Goal: Task Accomplishment & Management: Use online tool/utility

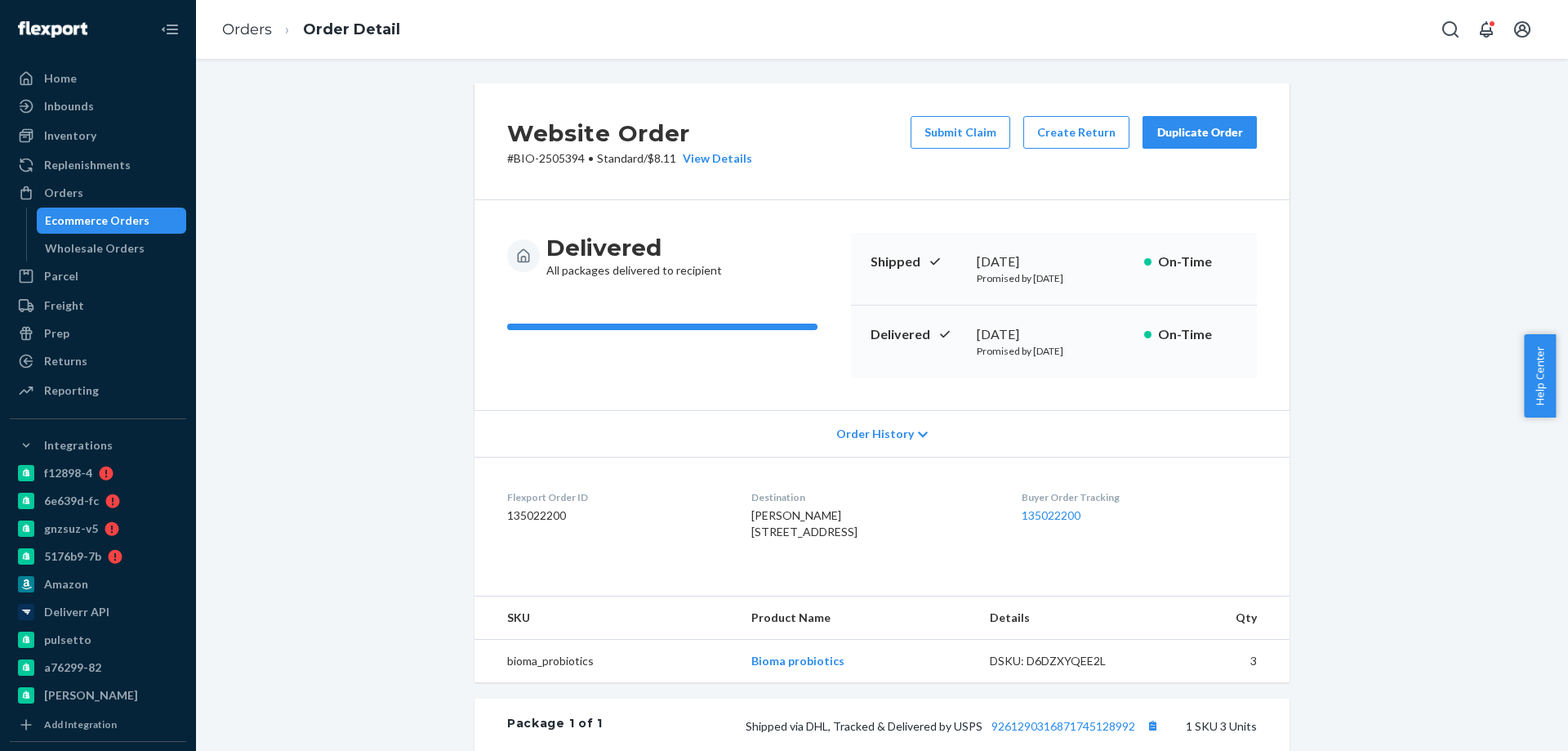
scroll to position [163, 0]
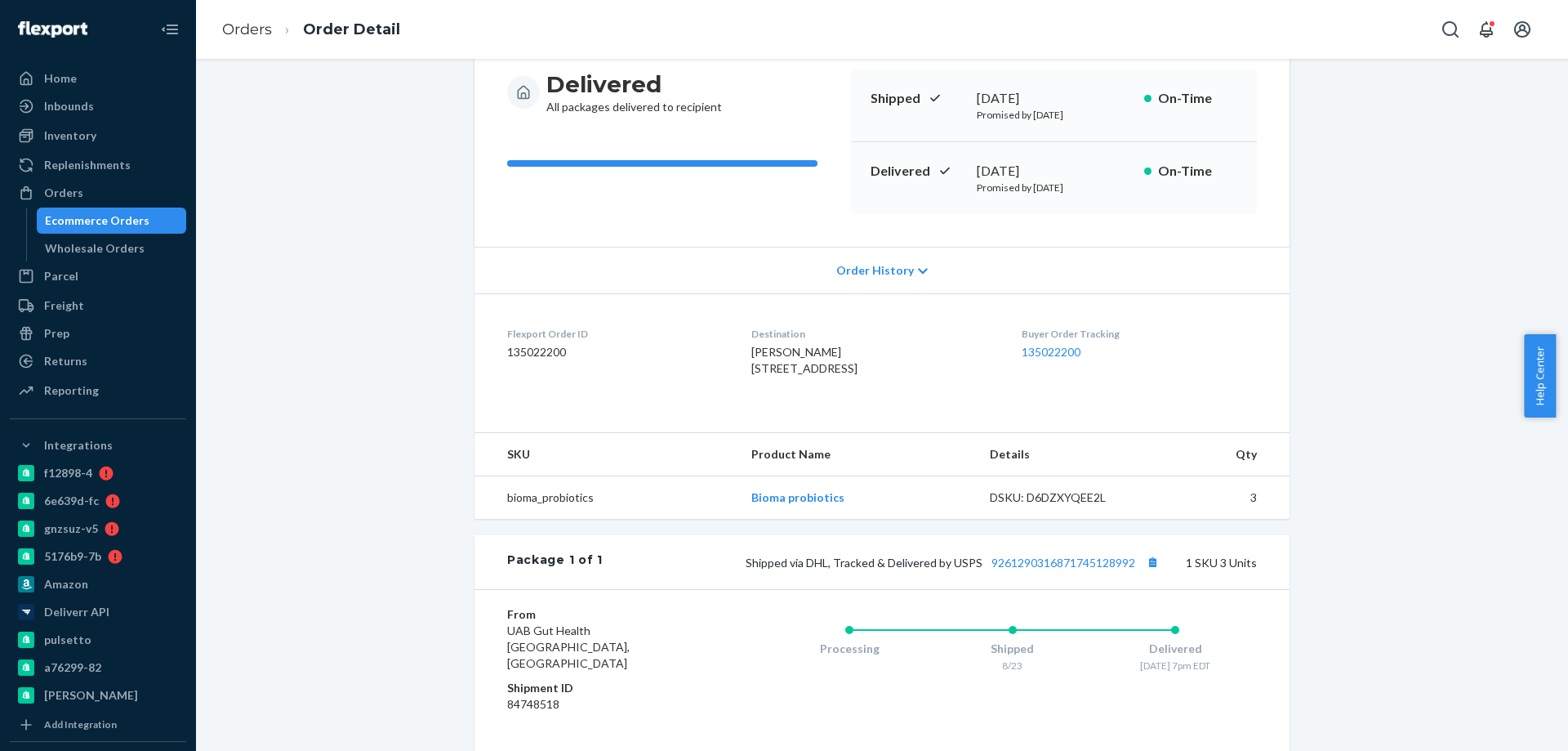
click at [255, 45] on ol "Orders Order Detail" at bounding box center [311, 29] width 204 height 48
click at [255, 36] on link "Orders" at bounding box center [247, 29] width 50 height 18
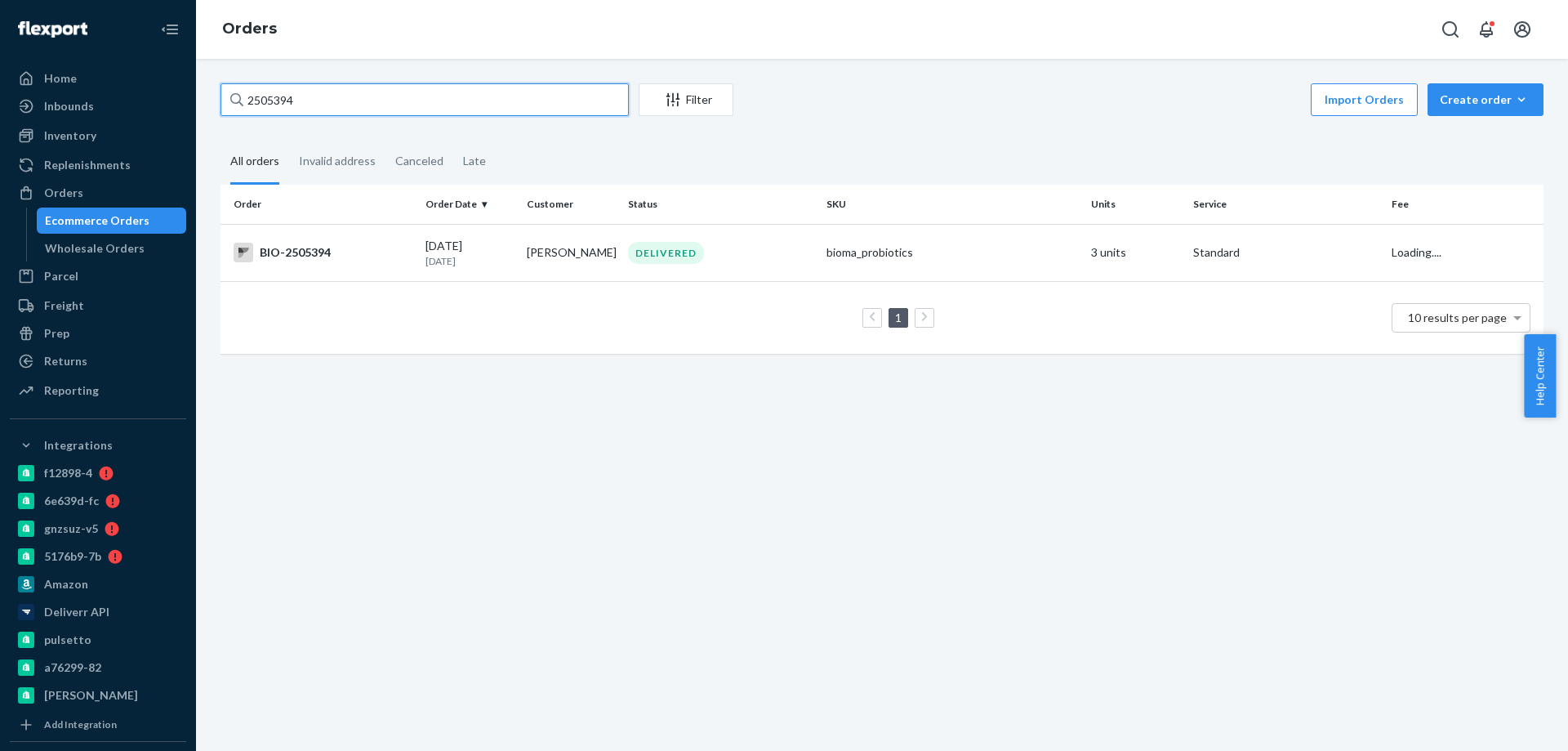
click at [291, 112] on input "2505394" at bounding box center [425, 100] width 409 height 33
paste input "667865"
type input "2667865"
click at [398, 248] on div "BIO-2667865" at bounding box center [322, 252] width 179 height 20
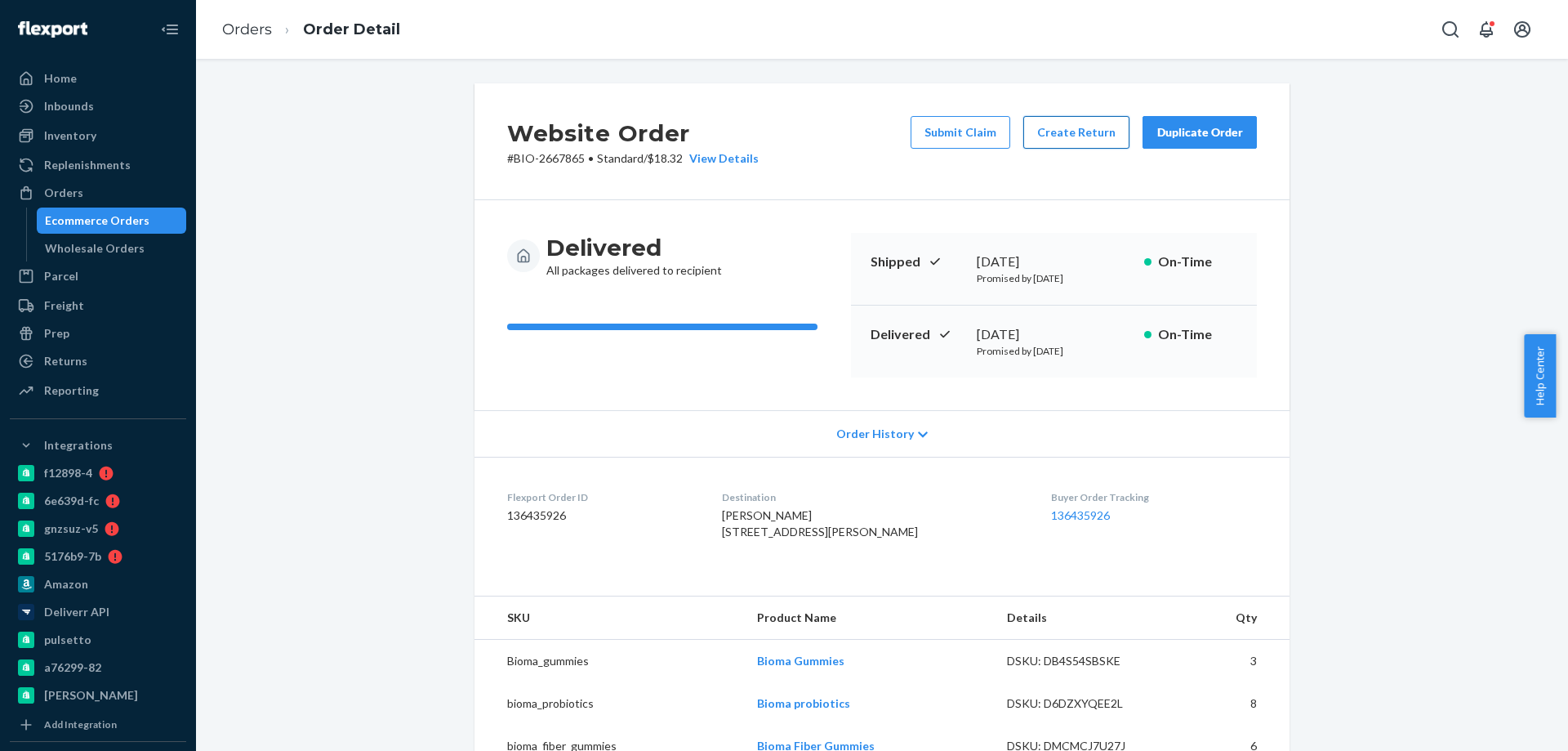
click at [1069, 134] on button "Create Return" at bounding box center [1076, 132] width 106 height 33
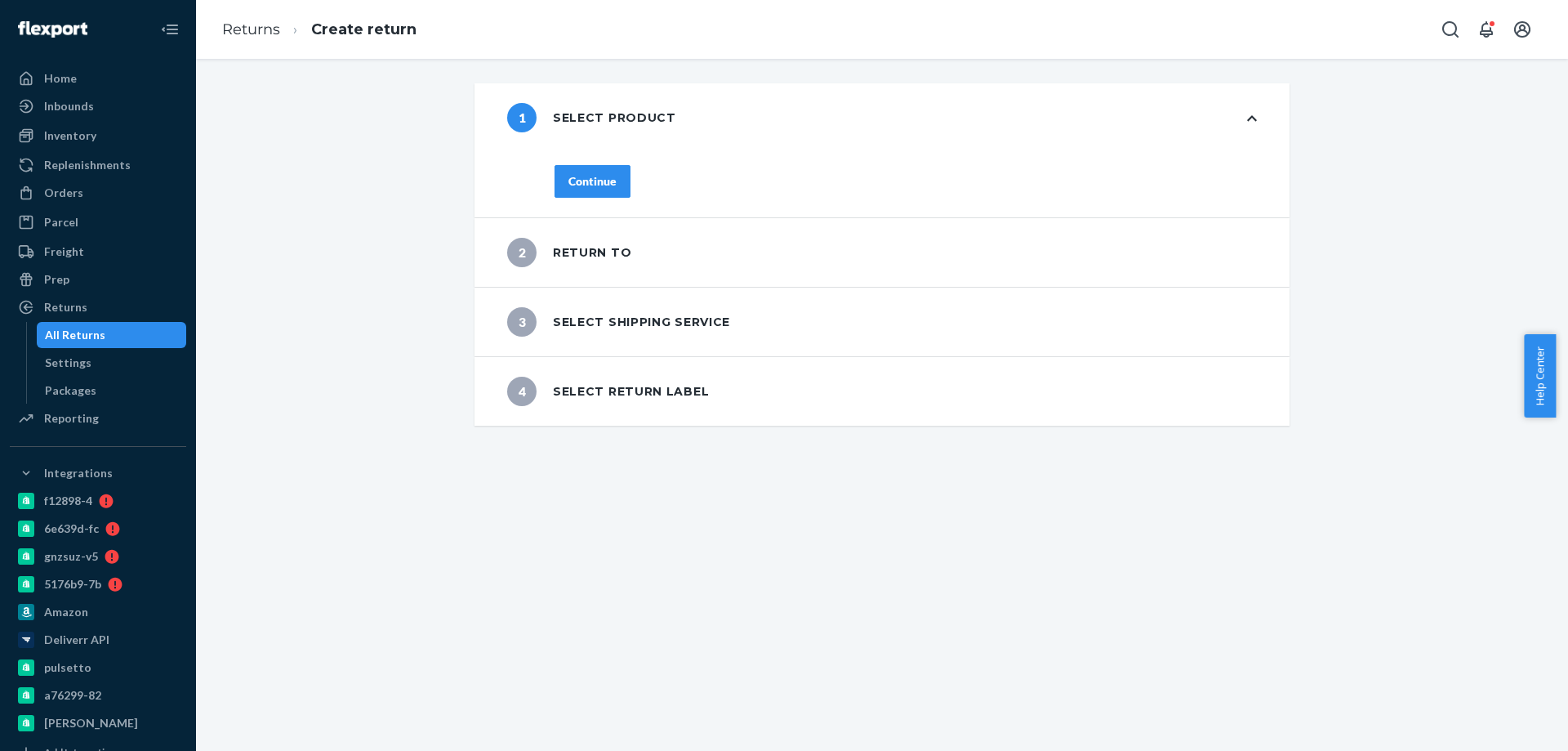
click at [584, 178] on div "Continue" at bounding box center [592, 181] width 48 height 16
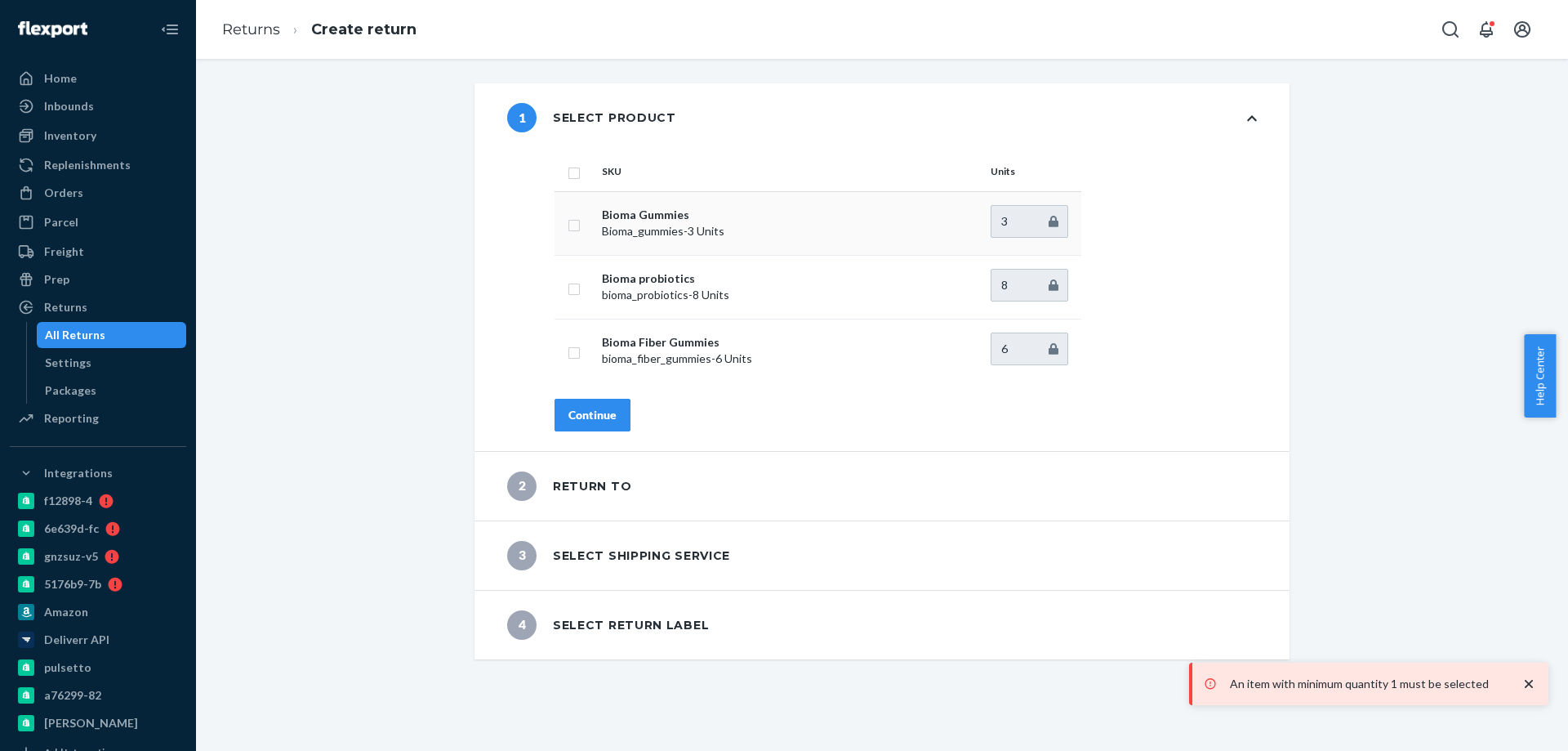
click at [567, 222] on input "checkbox" at bounding box center [573, 223] width 13 height 17
checkbox input "true"
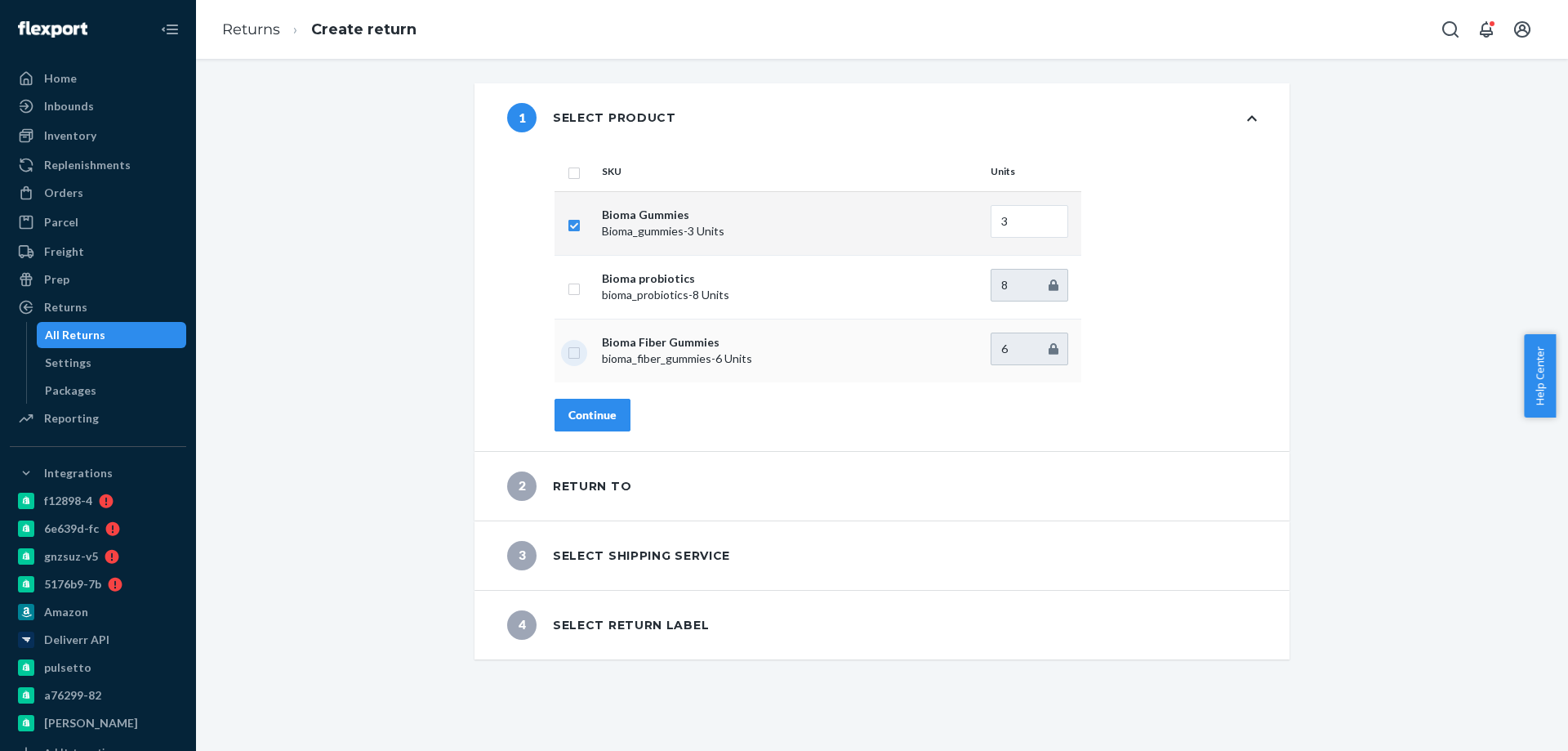
click at [573, 354] on input "checkbox" at bounding box center [573, 350] width 13 height 17
checkbox input "true"
click at [567, 293] on input "checkbox" at bounding box center [573, 287] width 13 height 17
checkbox input "true"
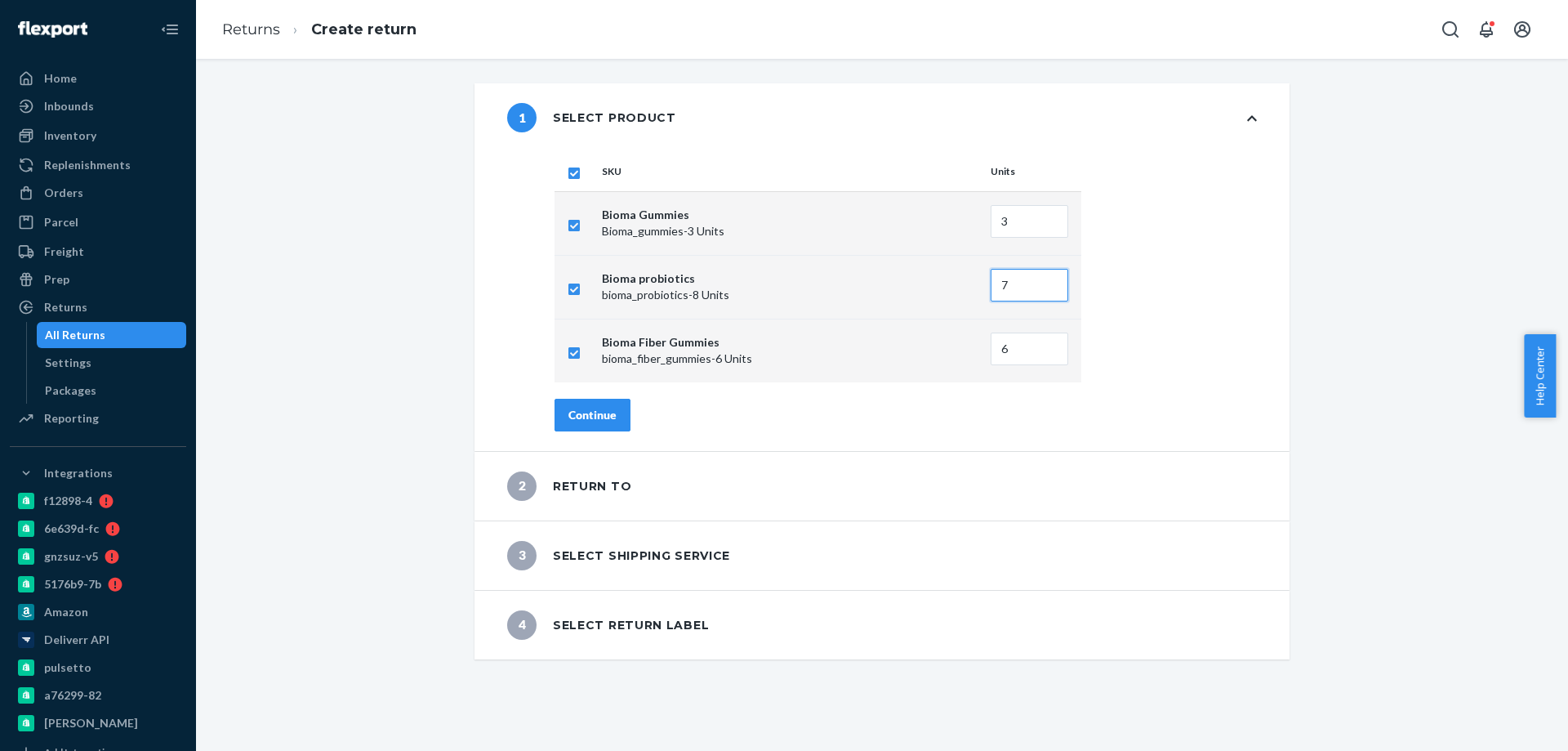
click at [1041, 287] on input "7" at bounding box center [1028, 285] width 77 height 33
type input "6"
click at [1041, 287] on input "6" at bounding box center [1028, 285] width 77 height 33
click at [594, 420] on div "Continue" at bounding box center [592, 415] width 48 height 16
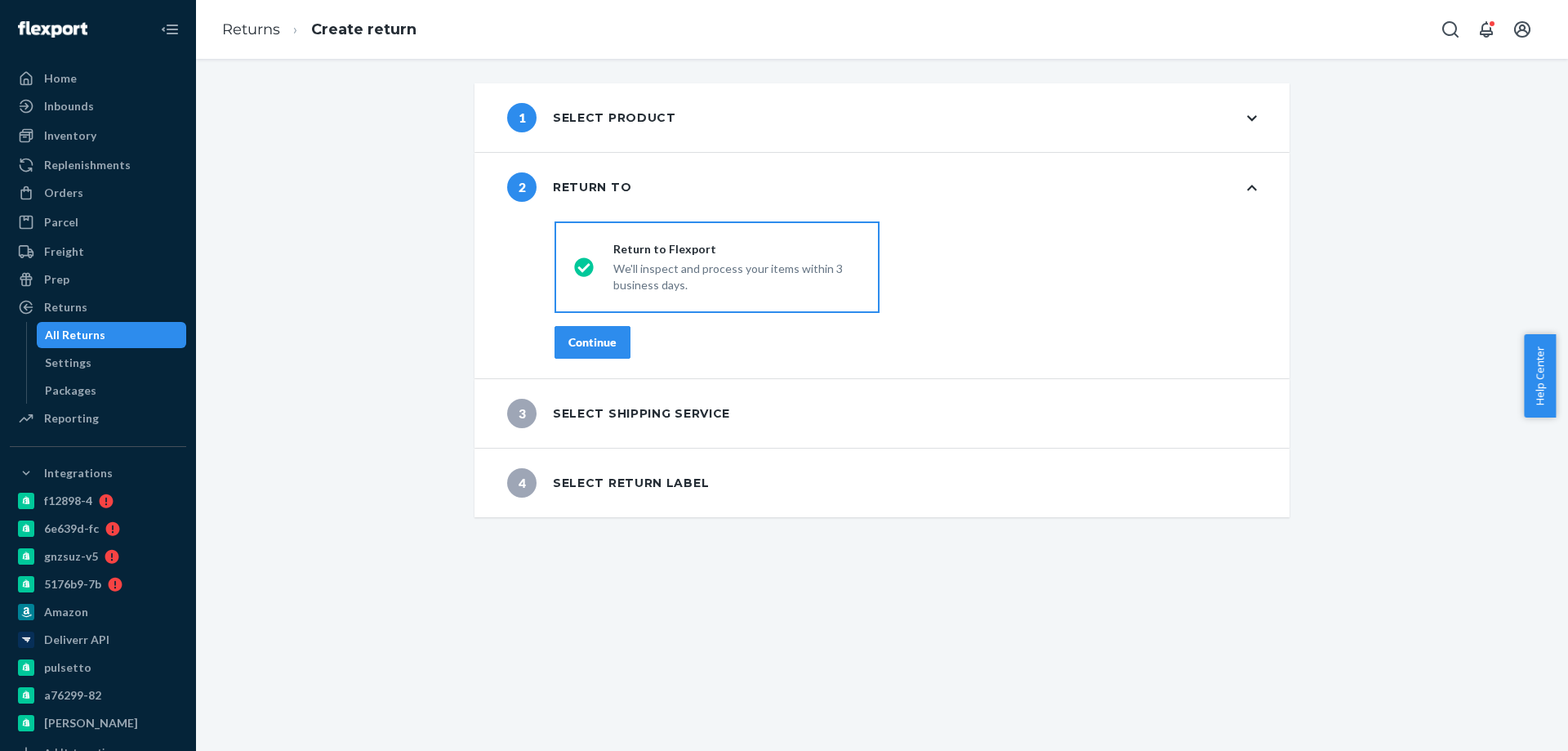
click at [590, 344] on div "Continue" at bounding box center [592, 342] width 48 height 16
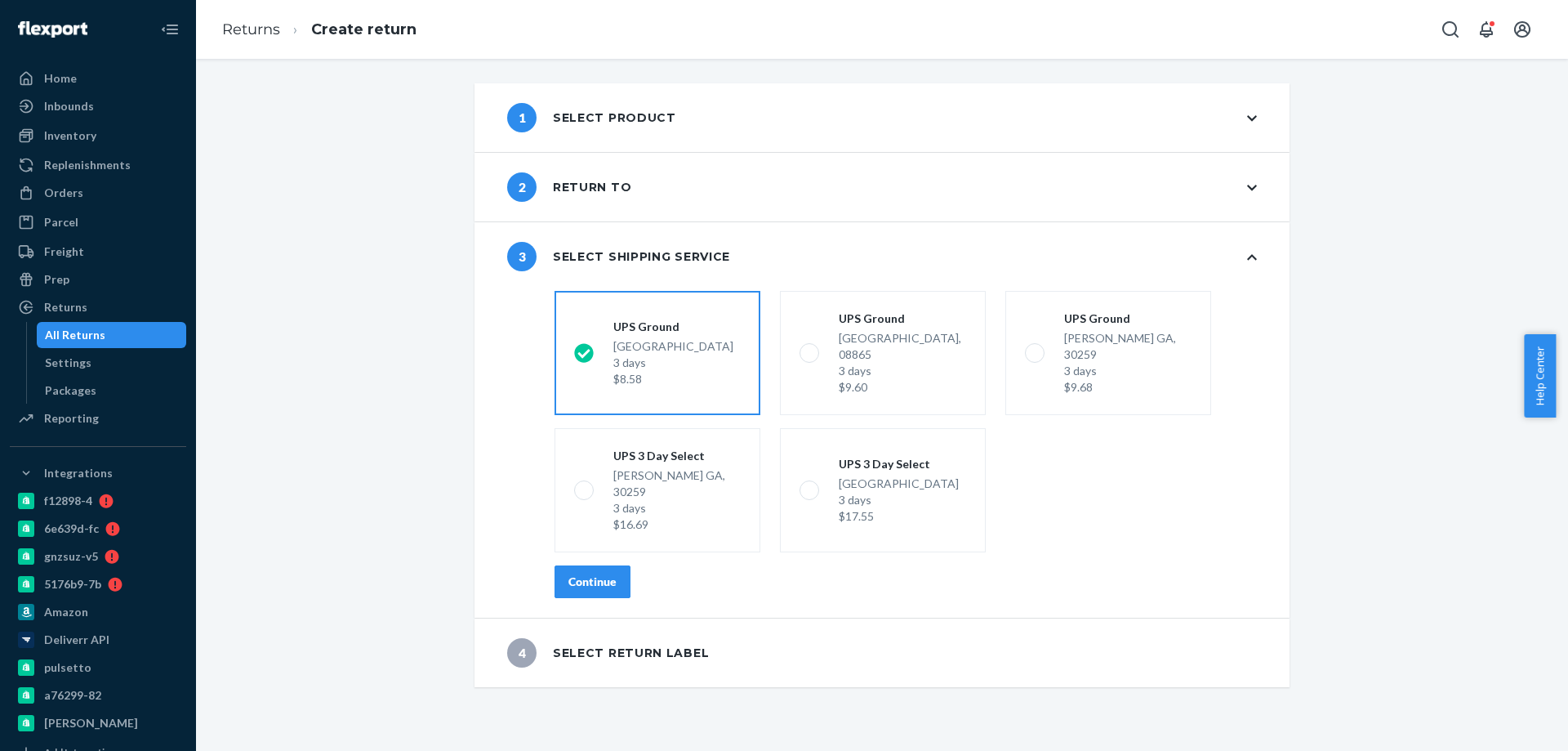
click at [591, 574] on div "Continue" at bounding box center [592, 582] width 48 height 16
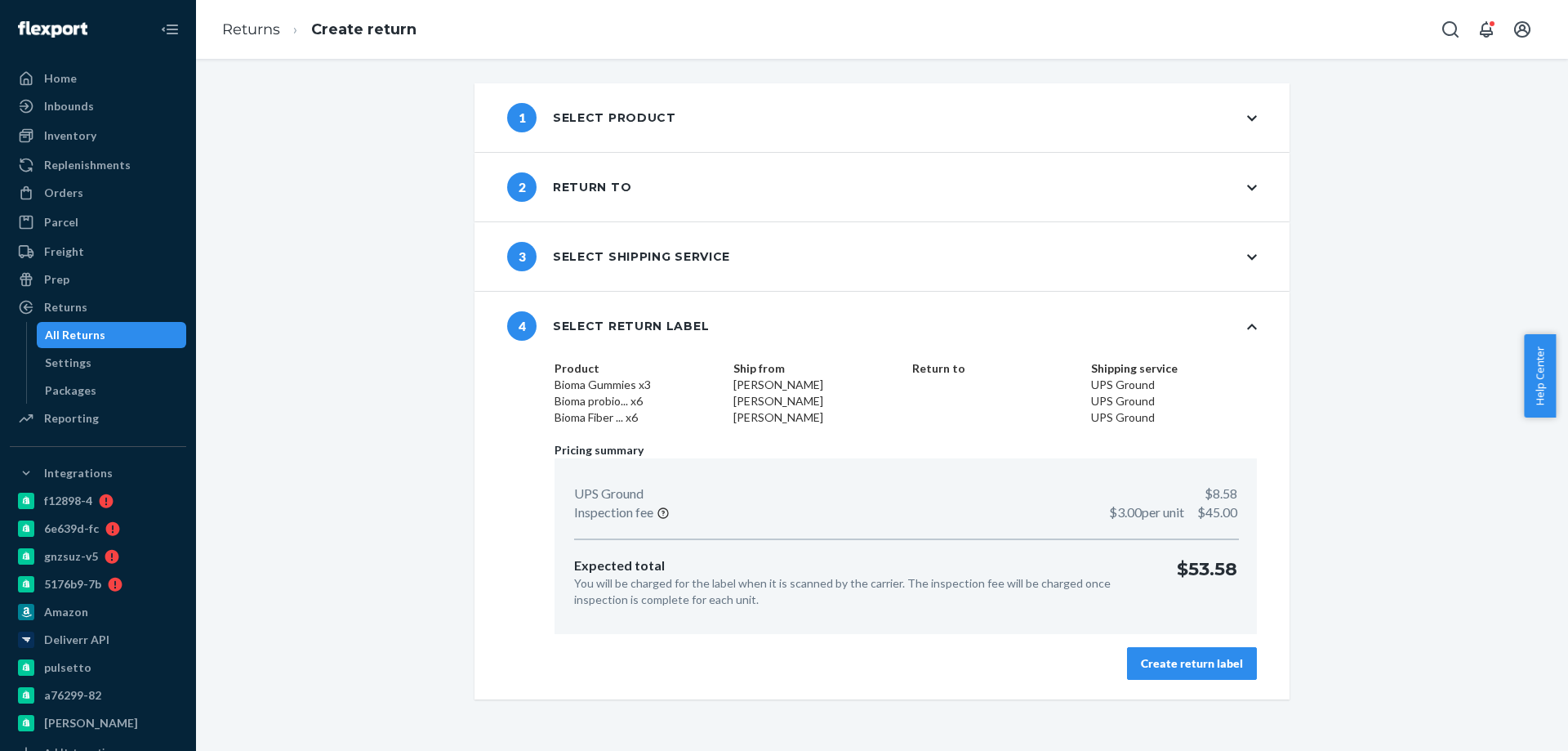
click at [1190, 673] on button "Create return label" at bounding box center [1192, 663] width 130 height 33
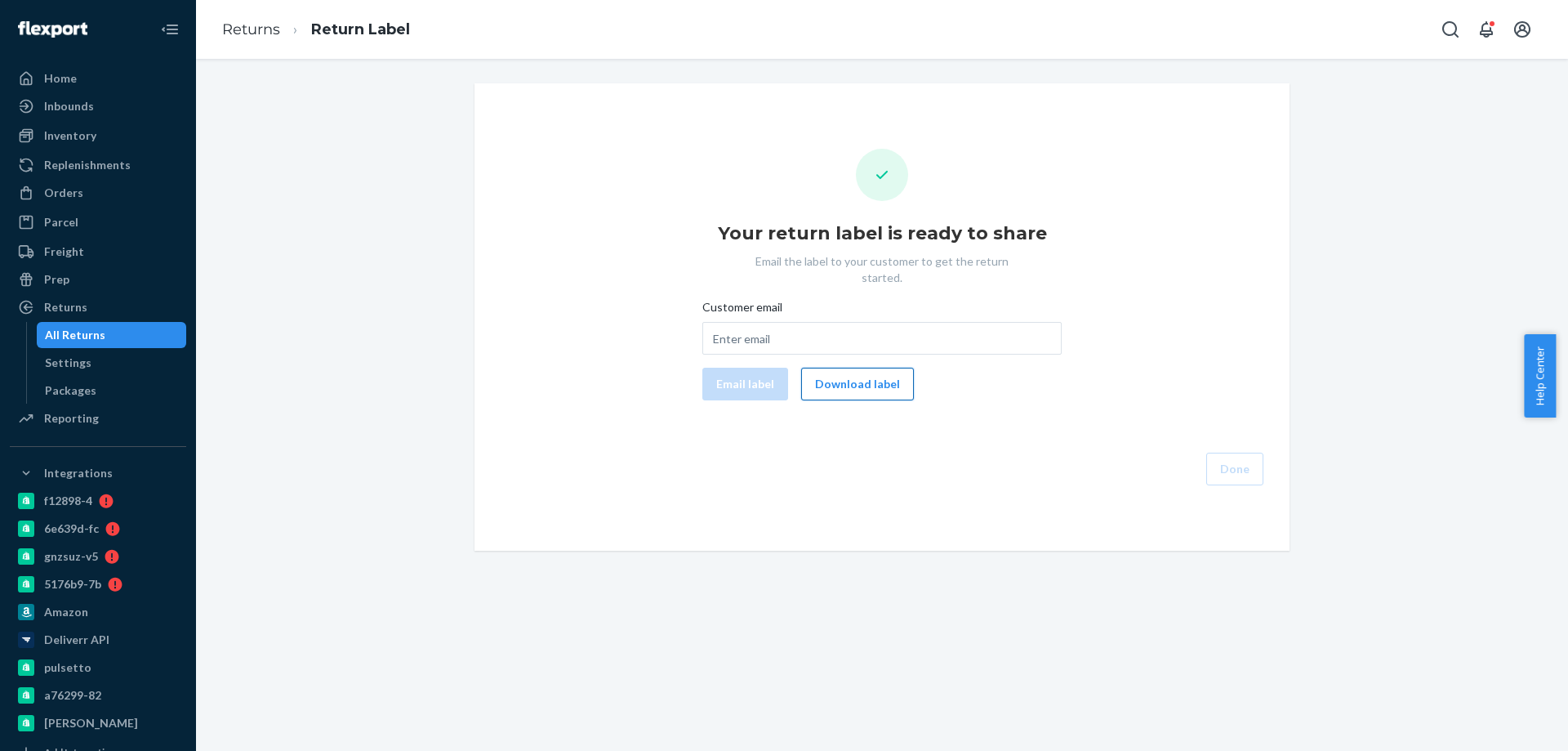
click at [845, 370] on button "Download label" at bounding box center [857, 384] width 113 height 33
click at [74, 195] on div "Orders" at bounding box center [64, 192] width 39 height 16
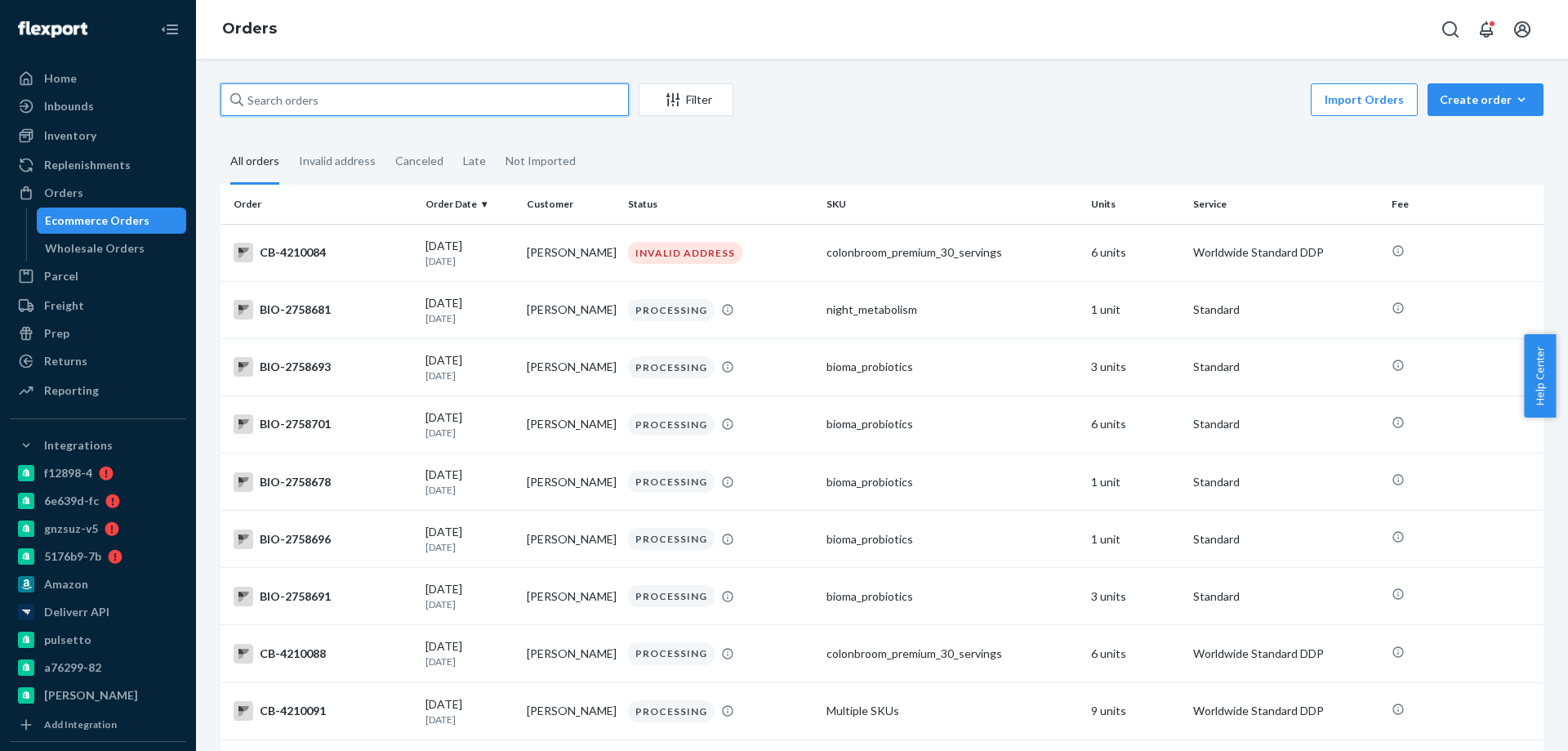
click at [282, 97] on input "text" at bounding box center [425, 100] width 409 height 33
paste input "2496807"
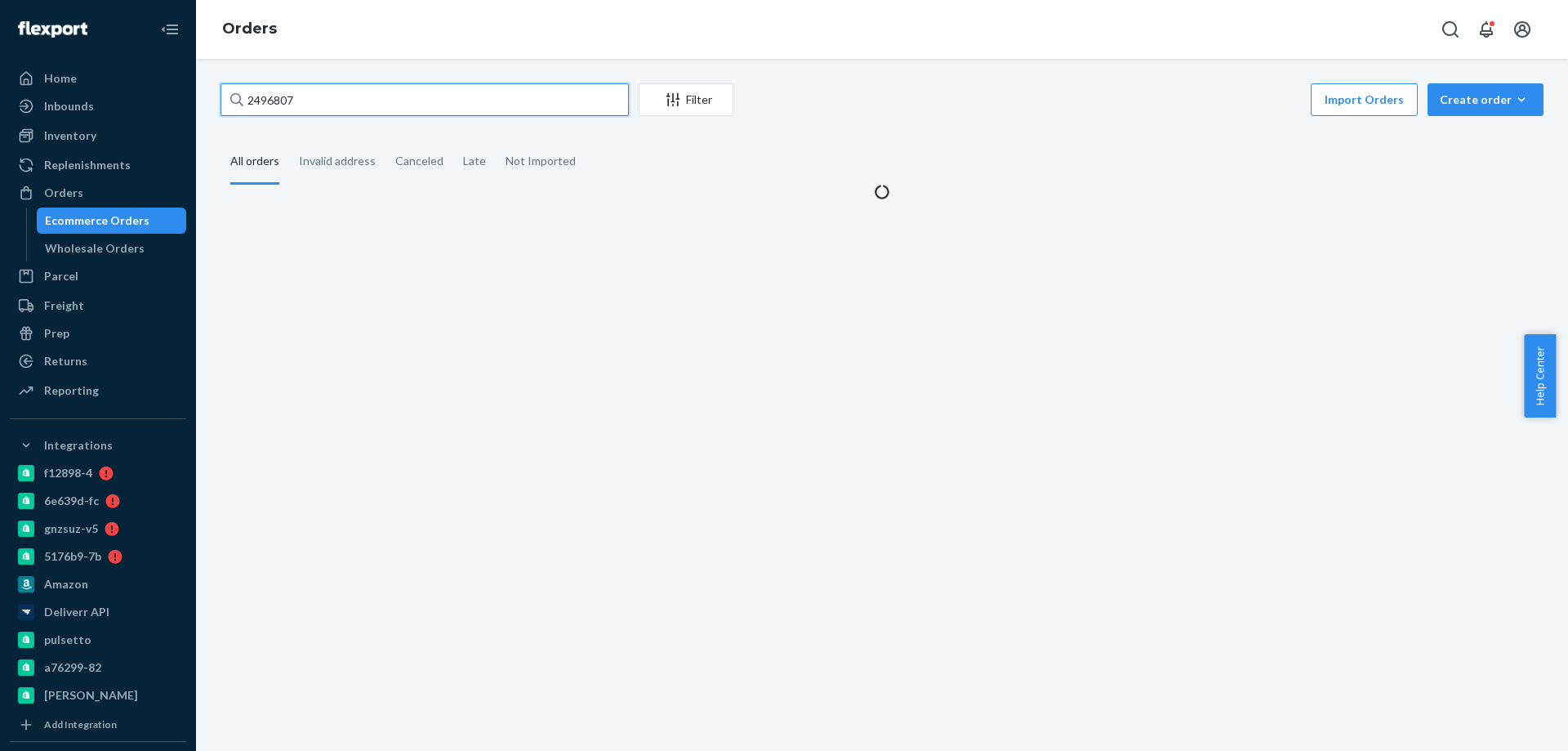
type input "2496807"
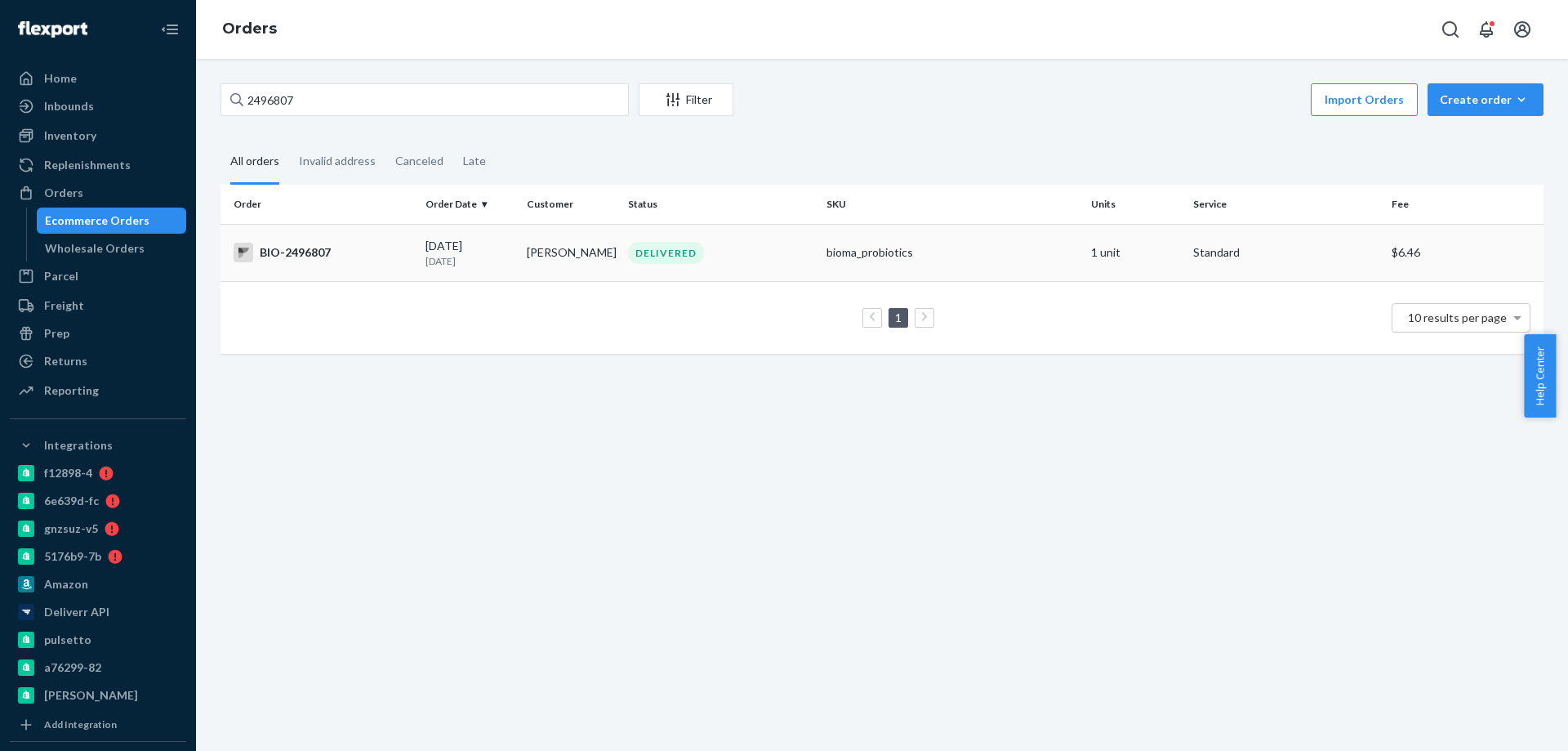
click at [401, 270] on td "BIO-2496807" at bounding box center [320, 252] width 199 height 57
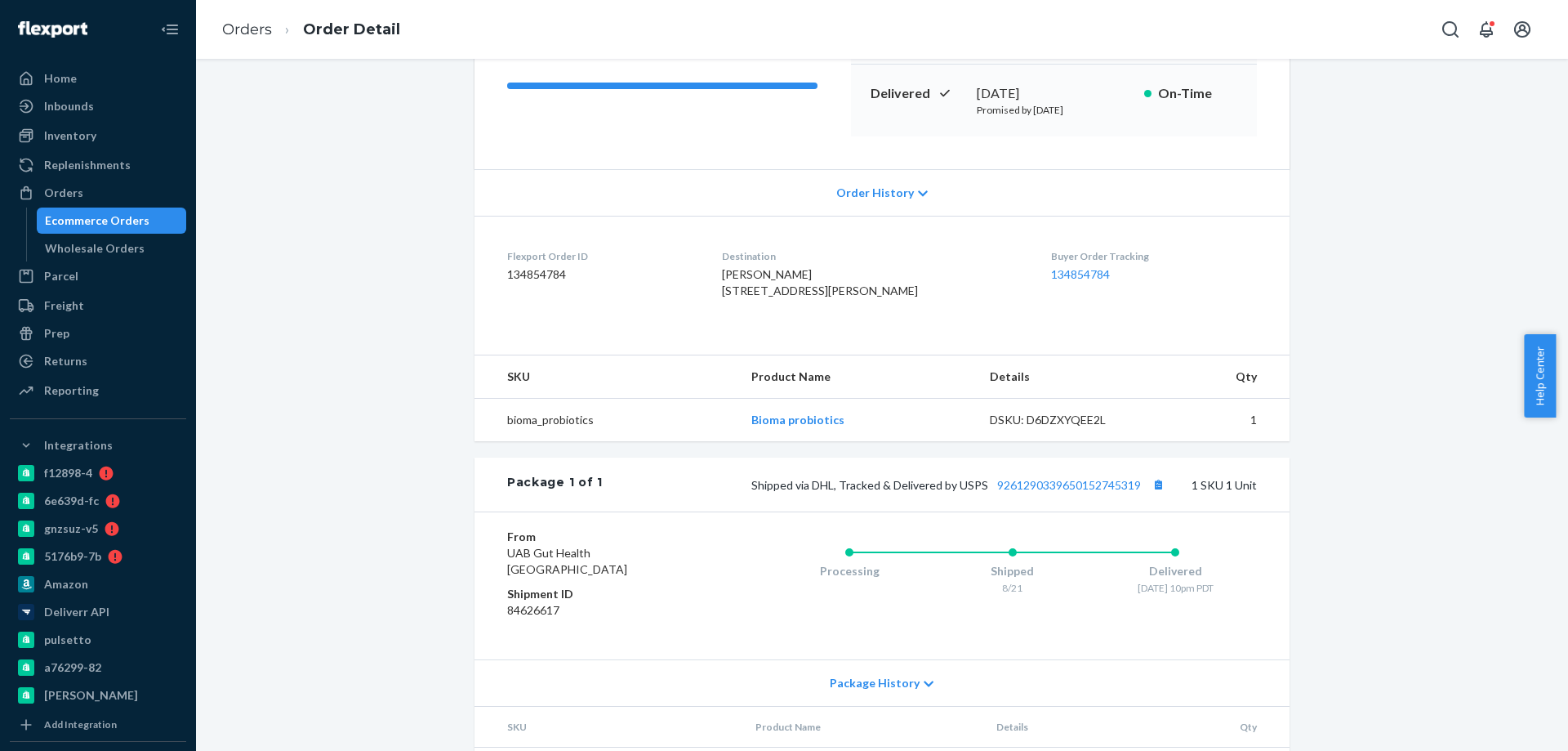
scroll to position [245, 0]
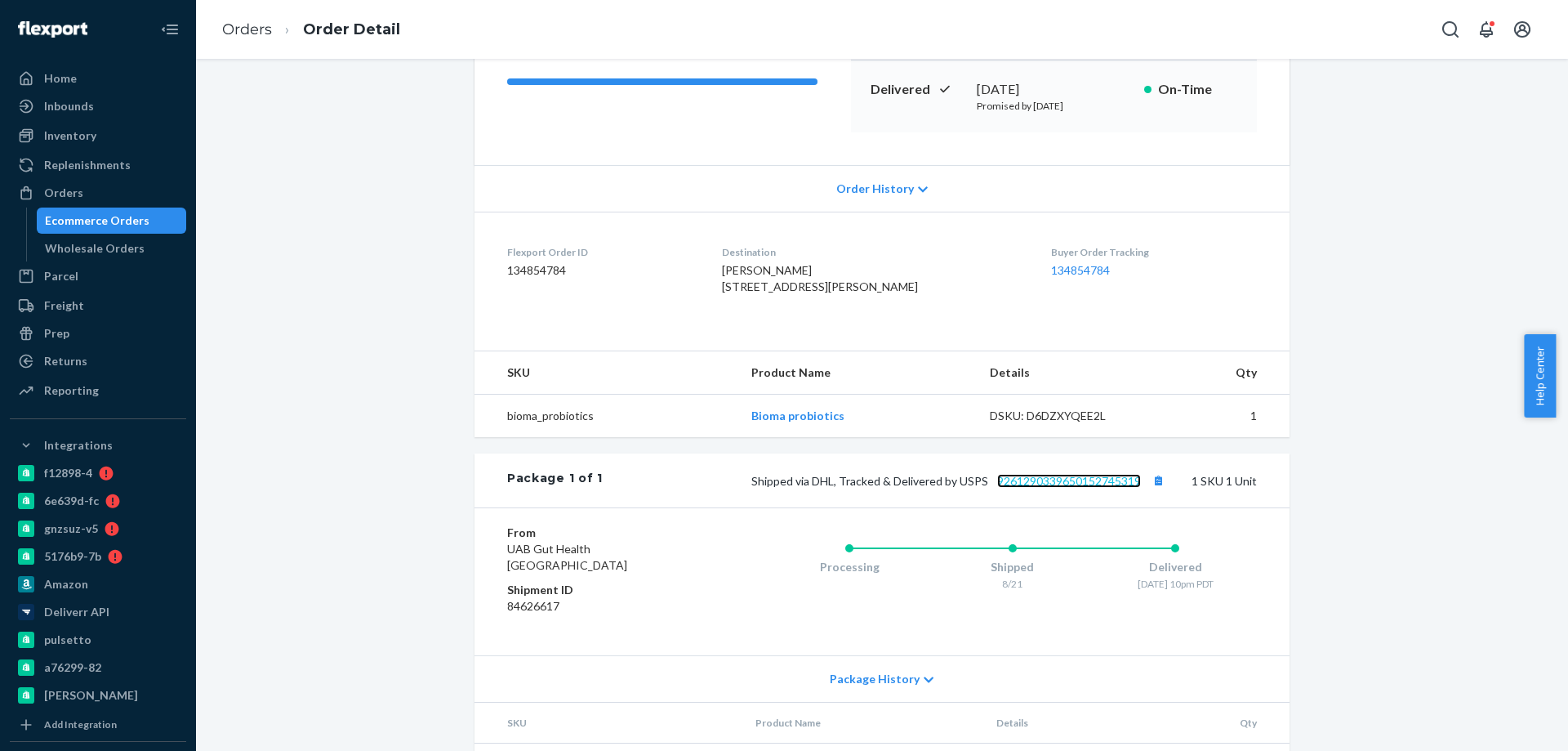
click at [1076, 487] on link "9261290339650152745319" at bounding box center [1068, 481] width 143 height 14
click at [251, 33] on link "Orders" at bounding box center [247, 29] width 50 height 18
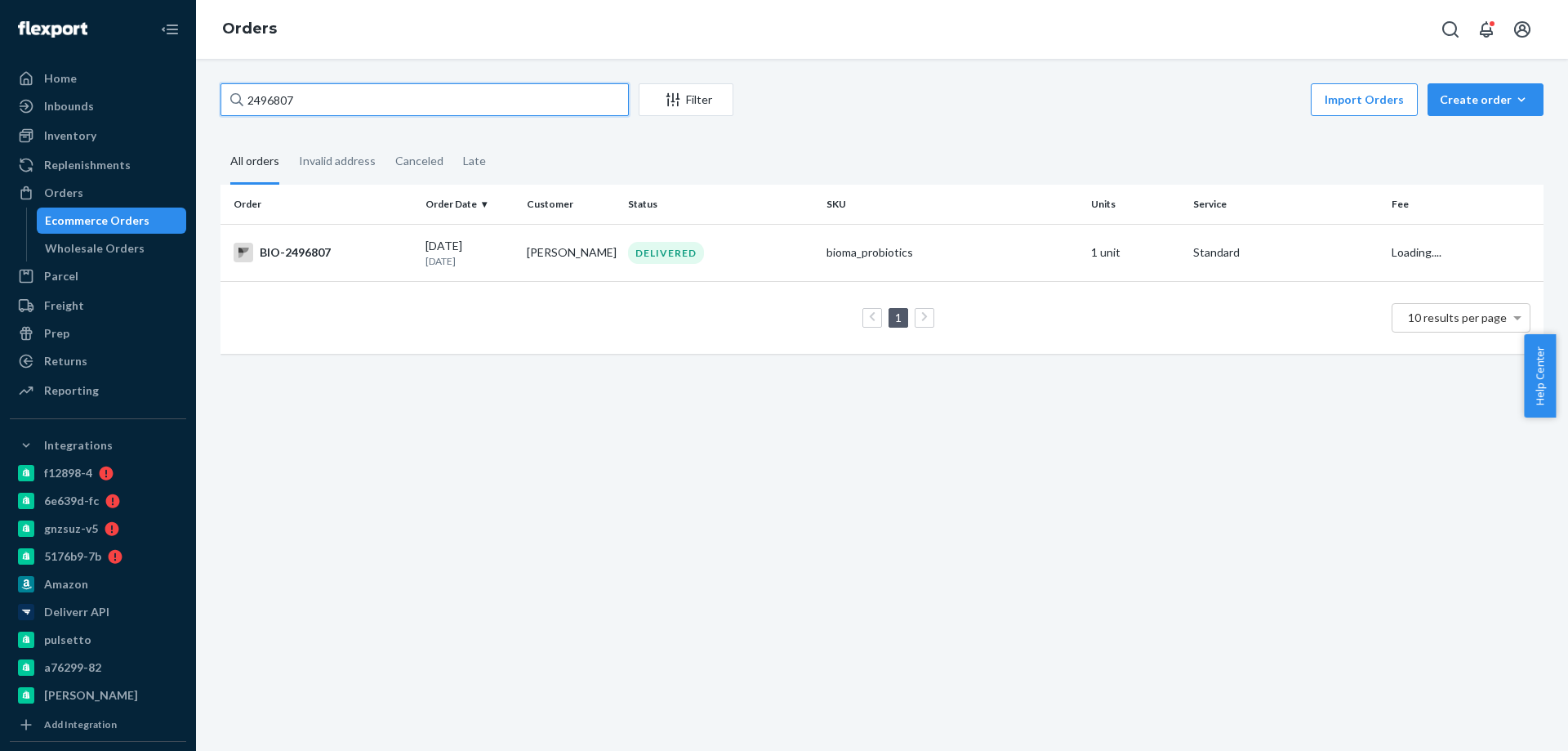
click at [296, 103] on input "2496807" at bounding box center [425, 100] width 409 height 33
paste input "730170"
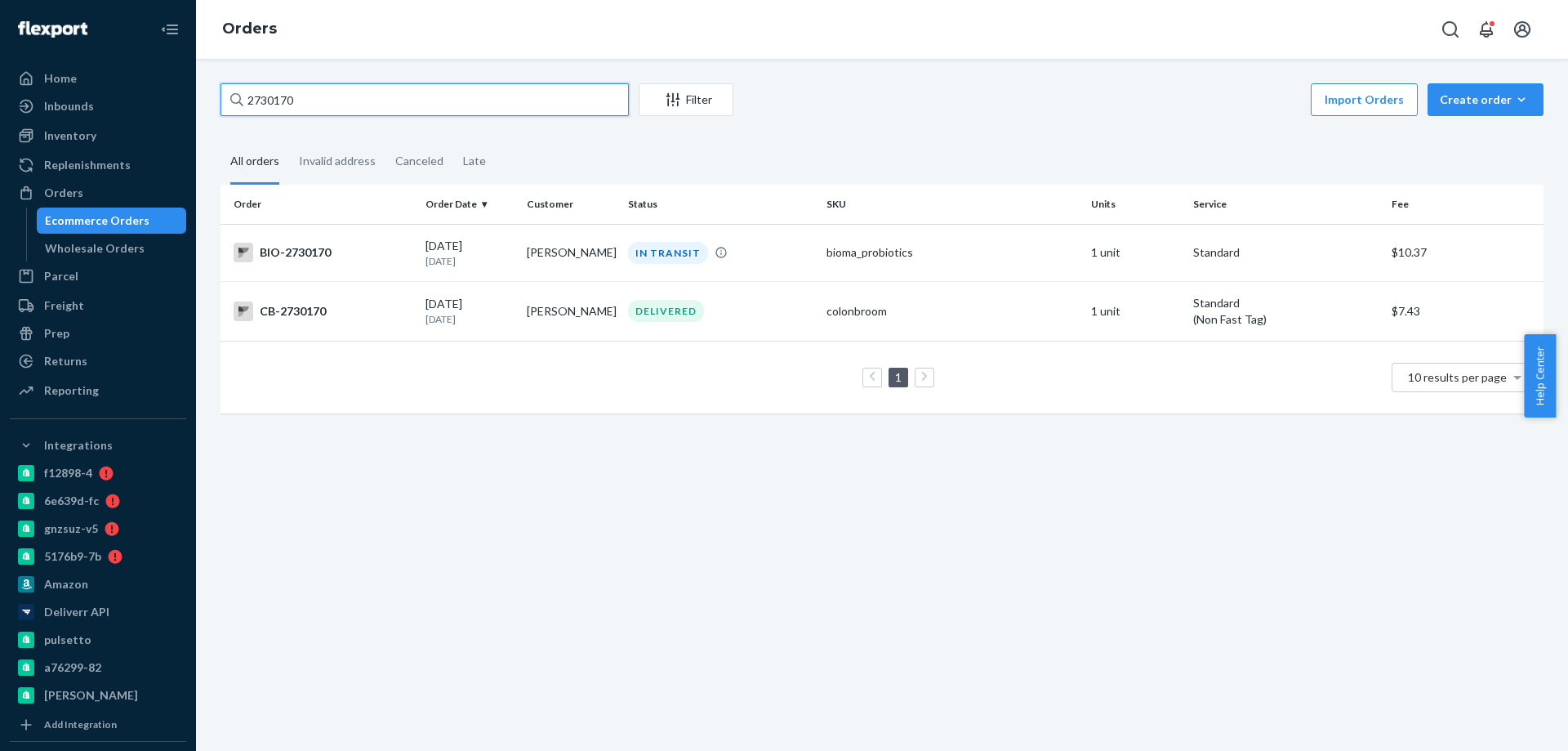
click at [379, 96] on input "2730170" at bounding box center [425, 100] width 409 height 33
paste input "05828"
type input "2705828"
click at [395, 254] on div "BIO-2705828" at bounding box center [322, 252] width 179 height 20
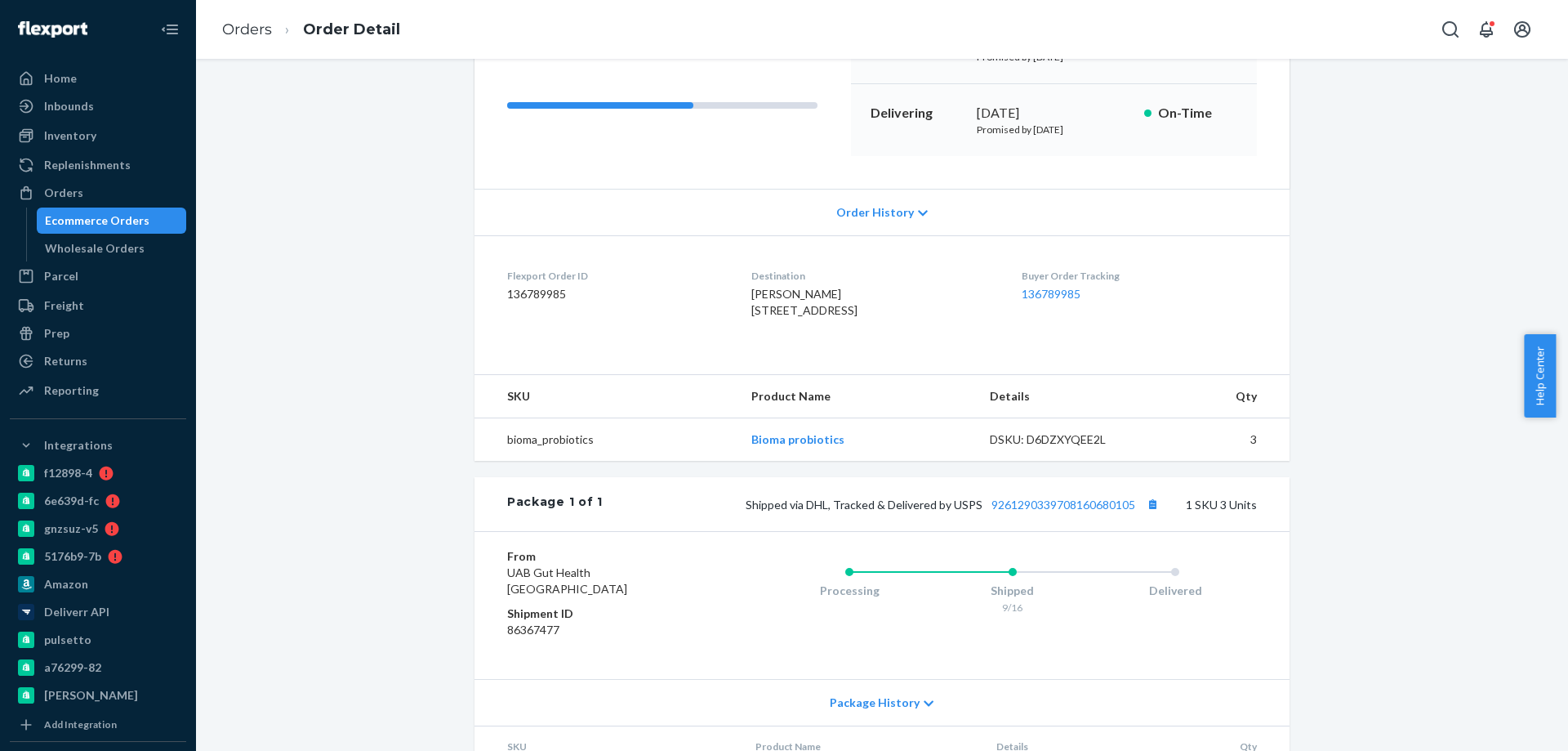
scroll to position [245, 0]
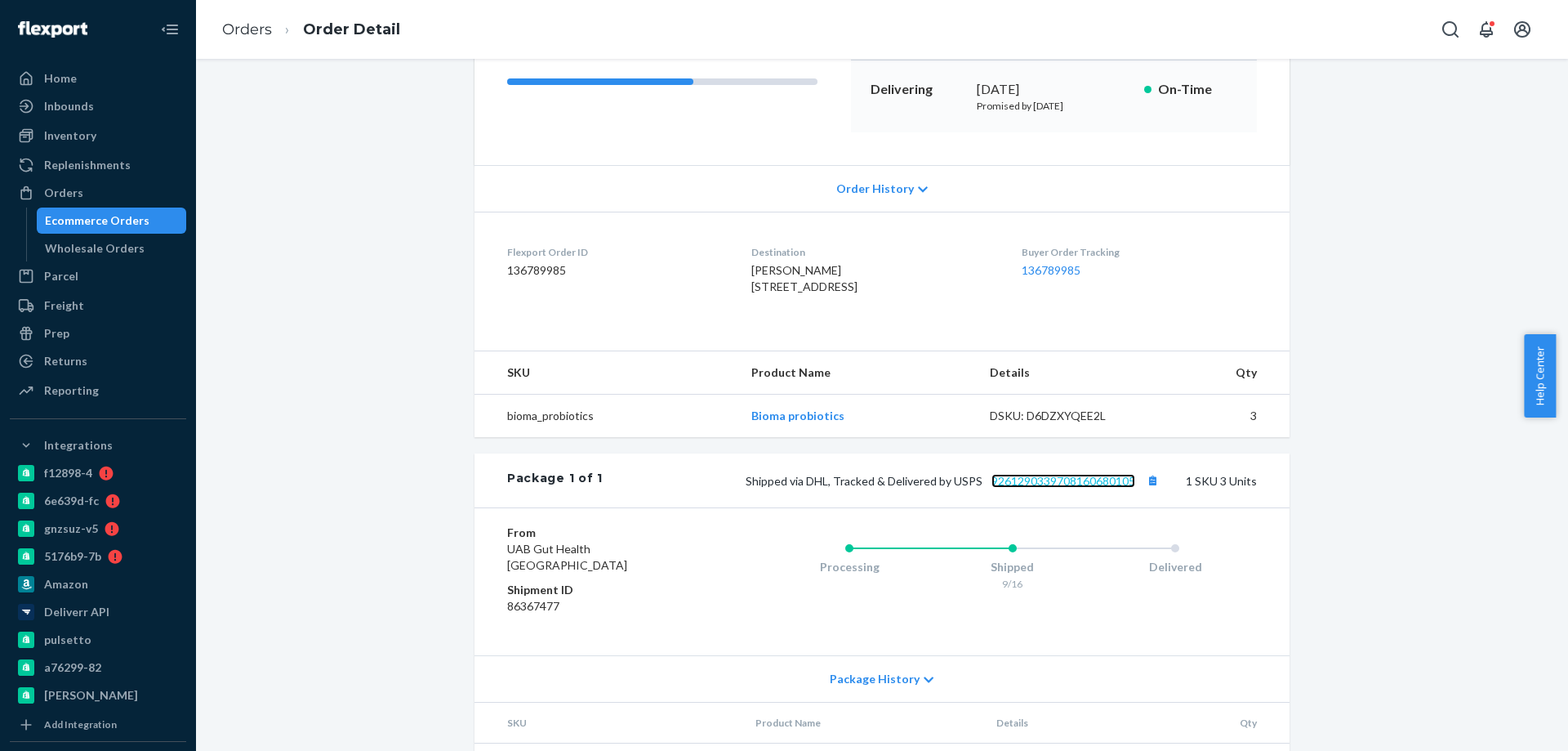
click at [1068, 487] on link "9261290339708160680105" at bounding box center [1062, 481] width 143 height 14
click at [248, 35] on link "Orders" at bounding box center [247, 29] width 50 height 18
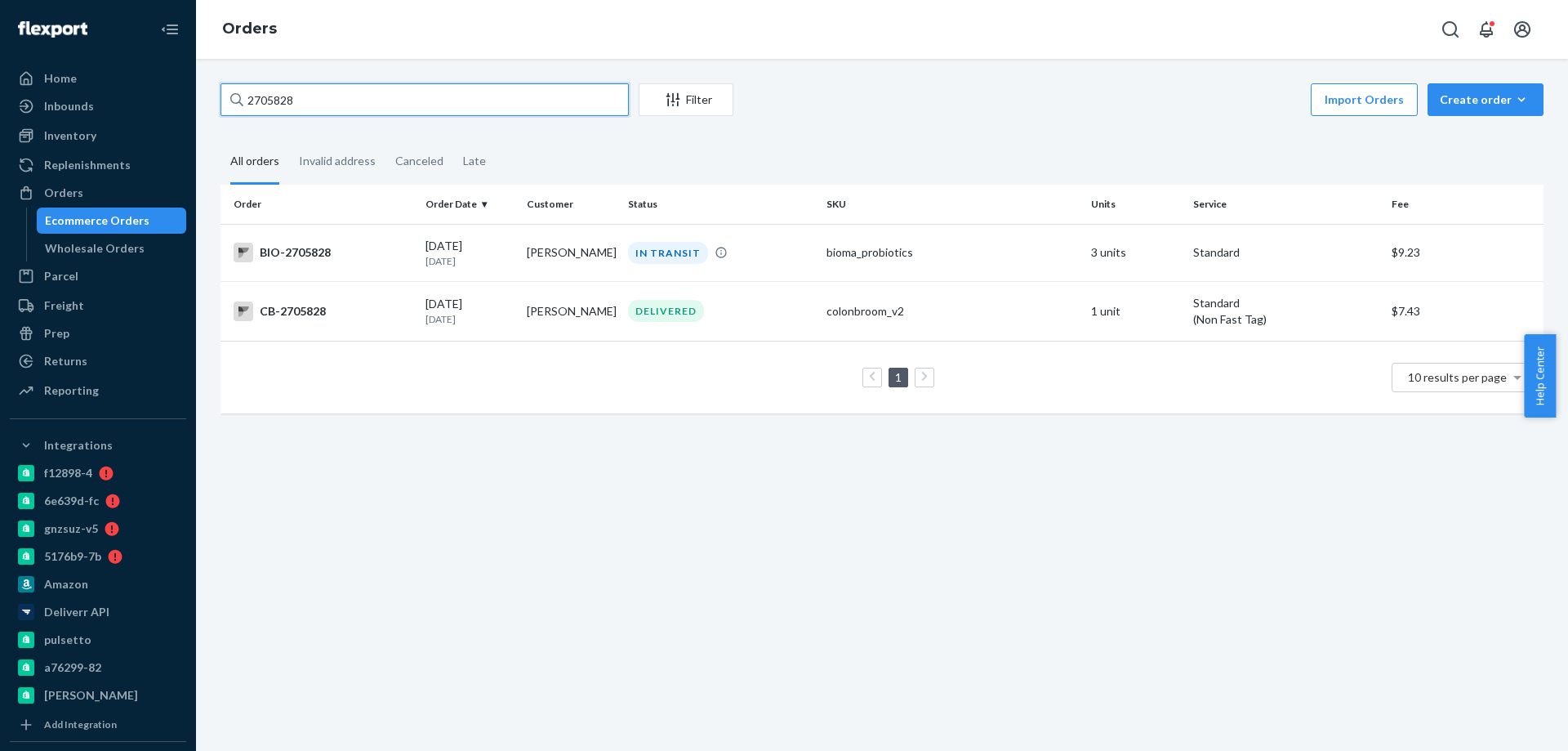
click at [300, 107] on input "2705828" at bounding box center [425, 100] width 409 height 33
paste input "44801"
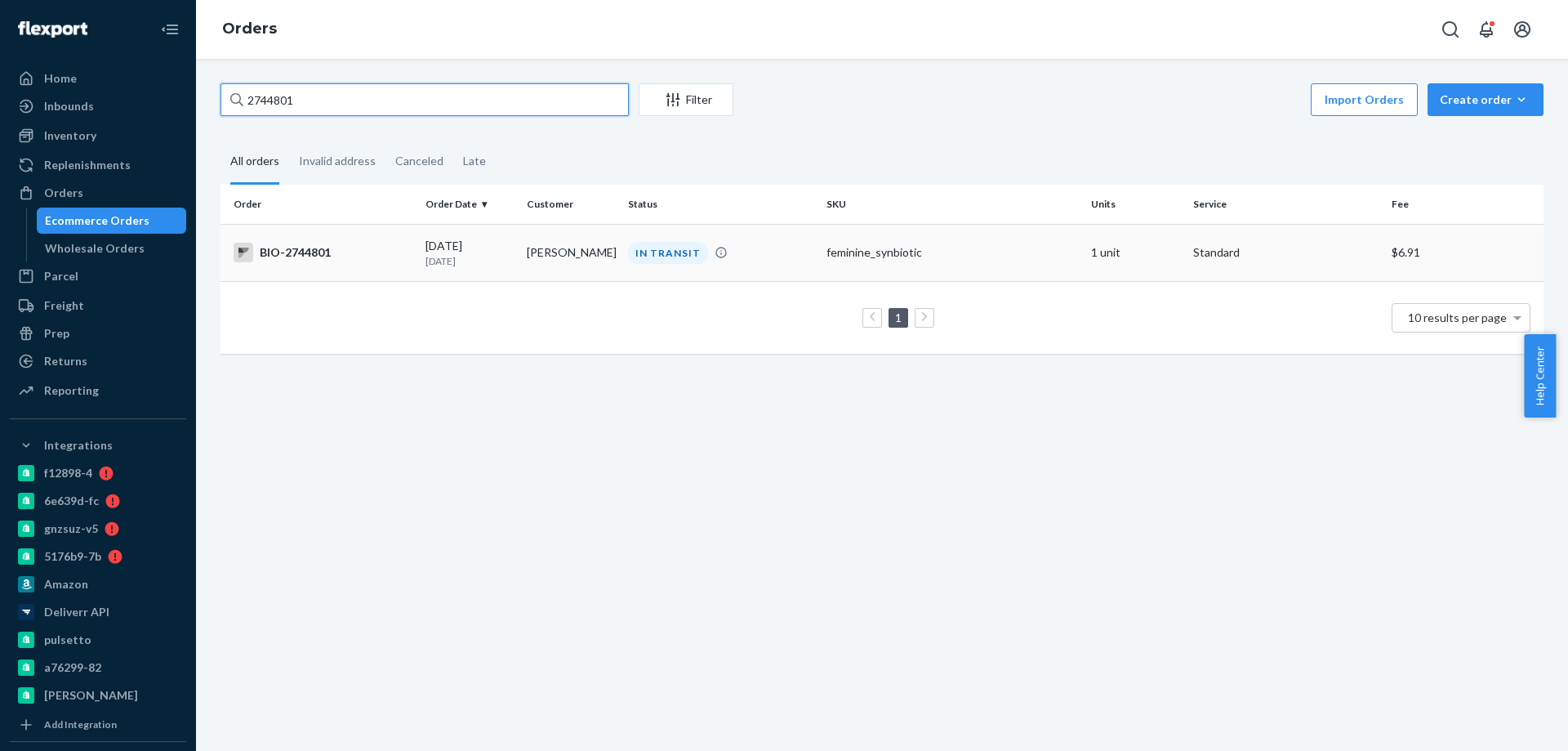
type input "2744801"
click at [356, 260] on div "BIO-2744801" at bounding box center [322, 252] width 179 height 20
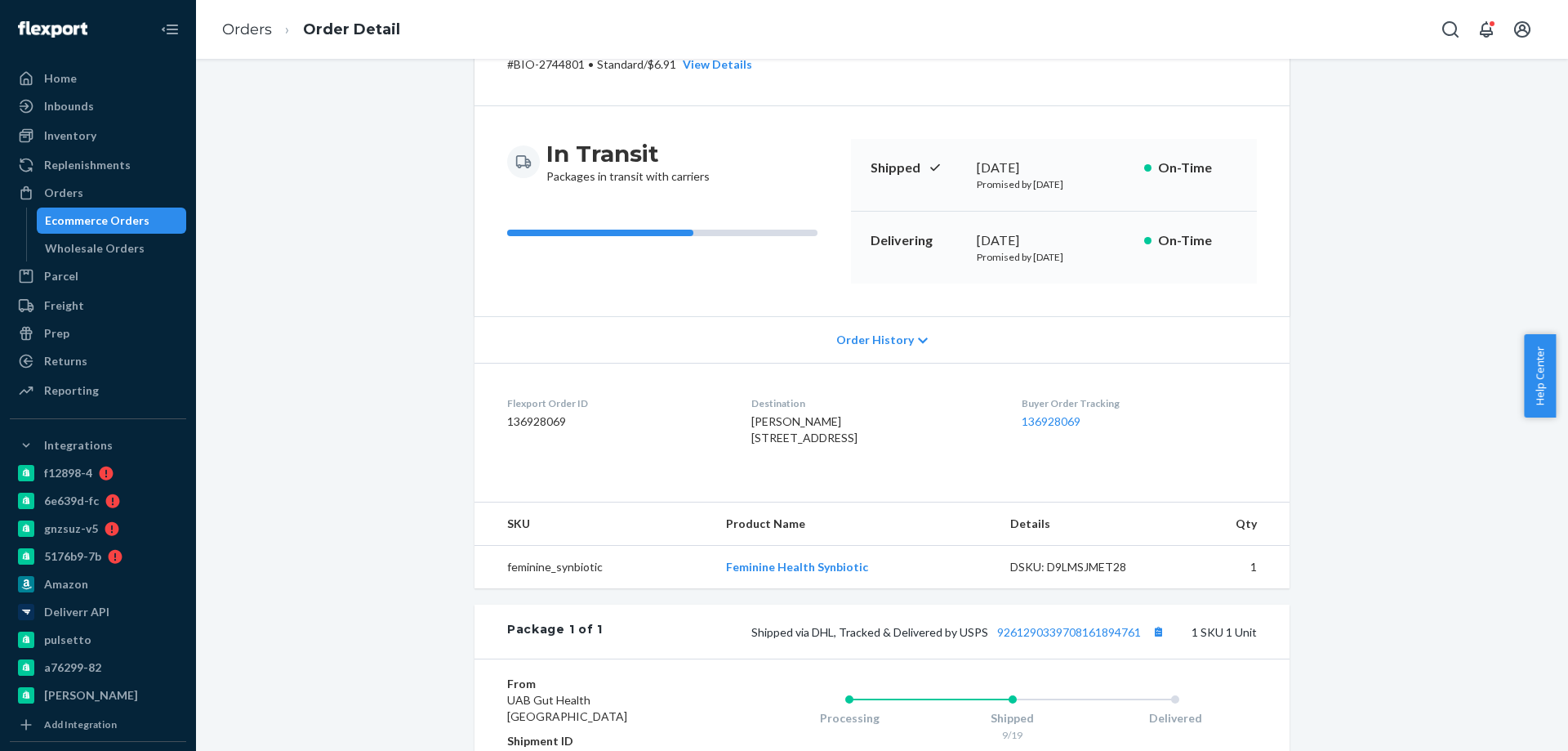
scroll to position [245, 0]
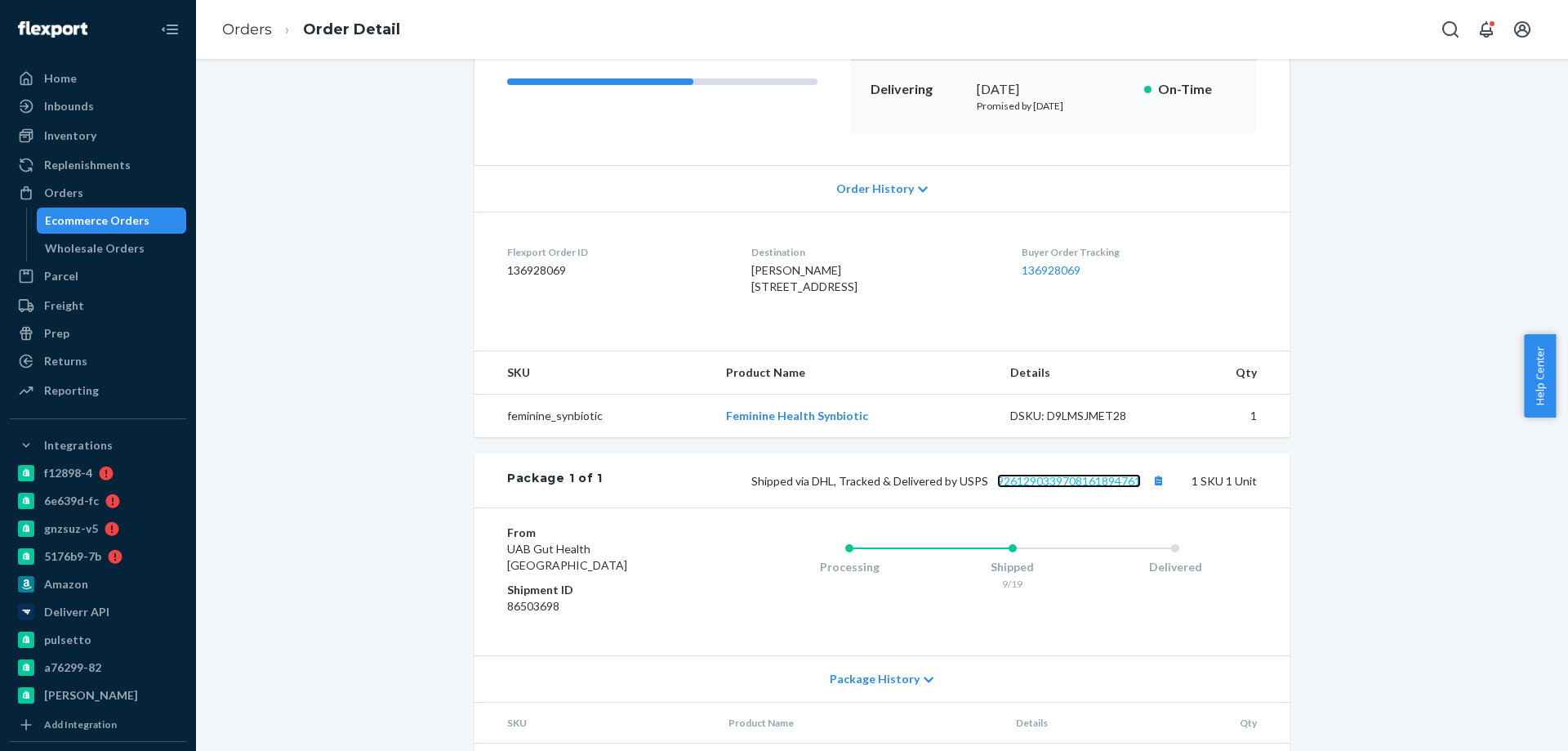
click at [1069, 487] on link "9261290339708161894761" at bounding box center [1068, 481] width 143 height 14
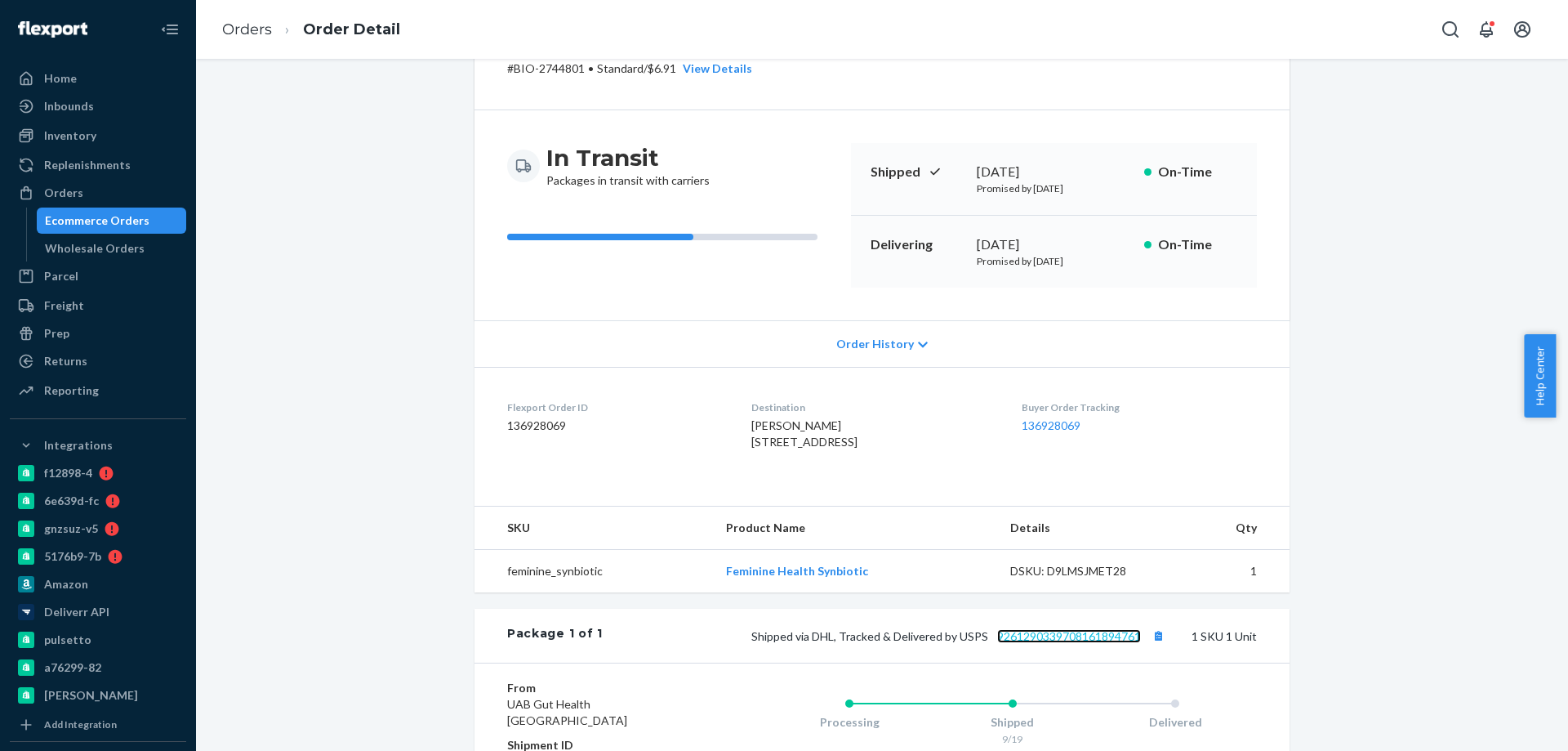
scroll to position [0, 0]
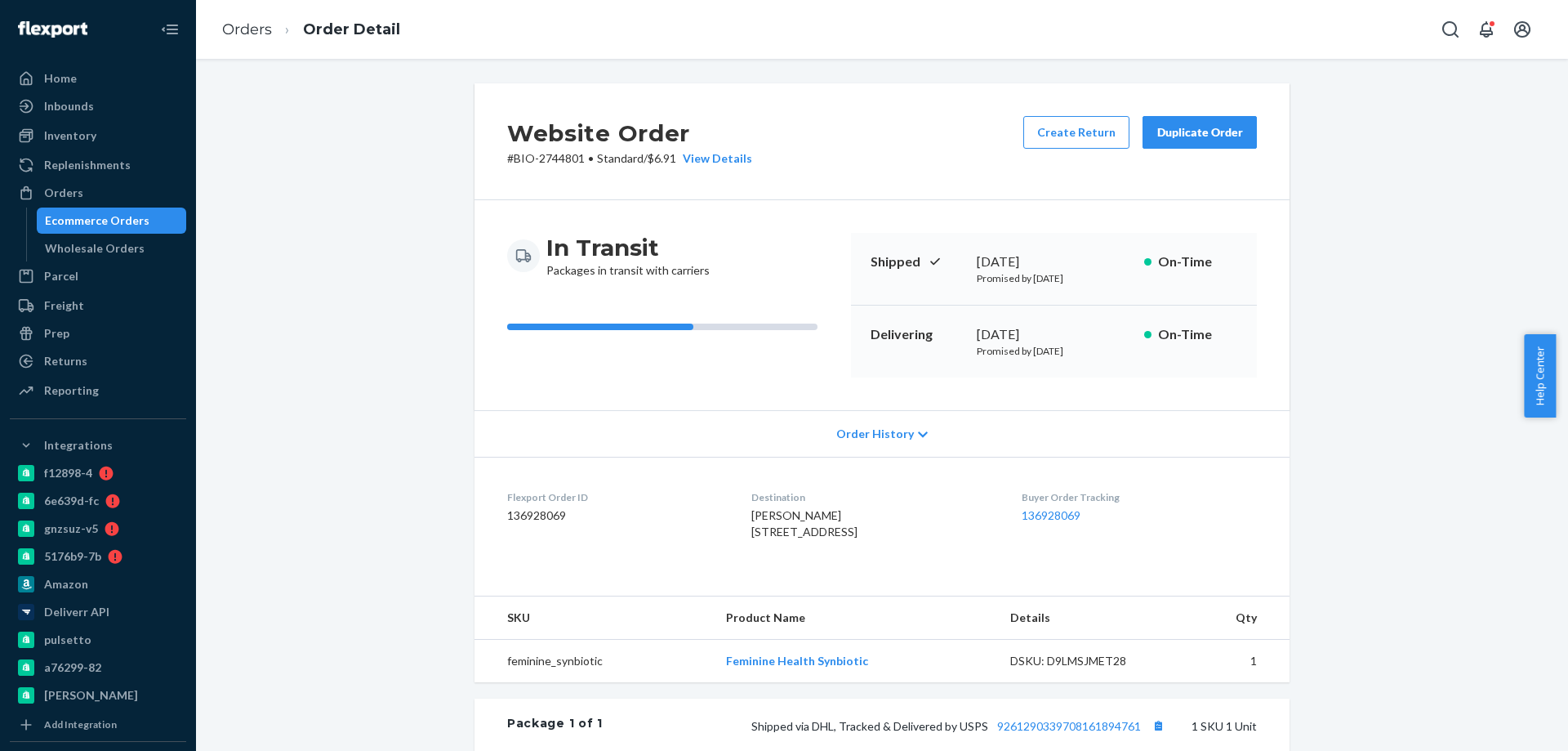
click at [557, 159] on p "# BIO-2744801 • Standard / $6.91 View Details" at bounding box center [630, 159] width 245 height 16
copy p "2744801"
